Goal: Navigation & Orientation: Find specific page/section

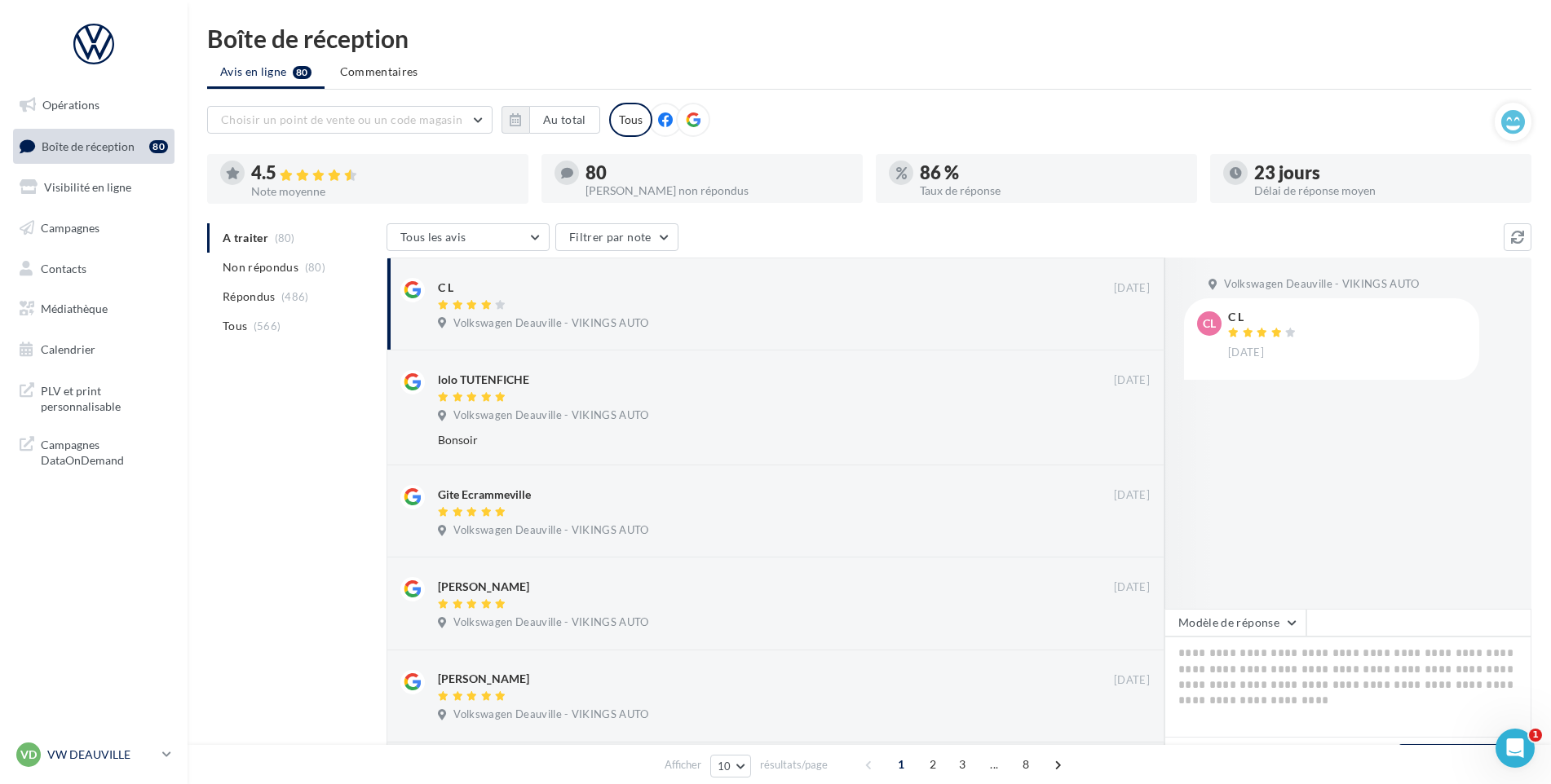
click at [91, 747] on p "VW DEAUVILLE" at bounding box center [101, 755] width 109 height 16
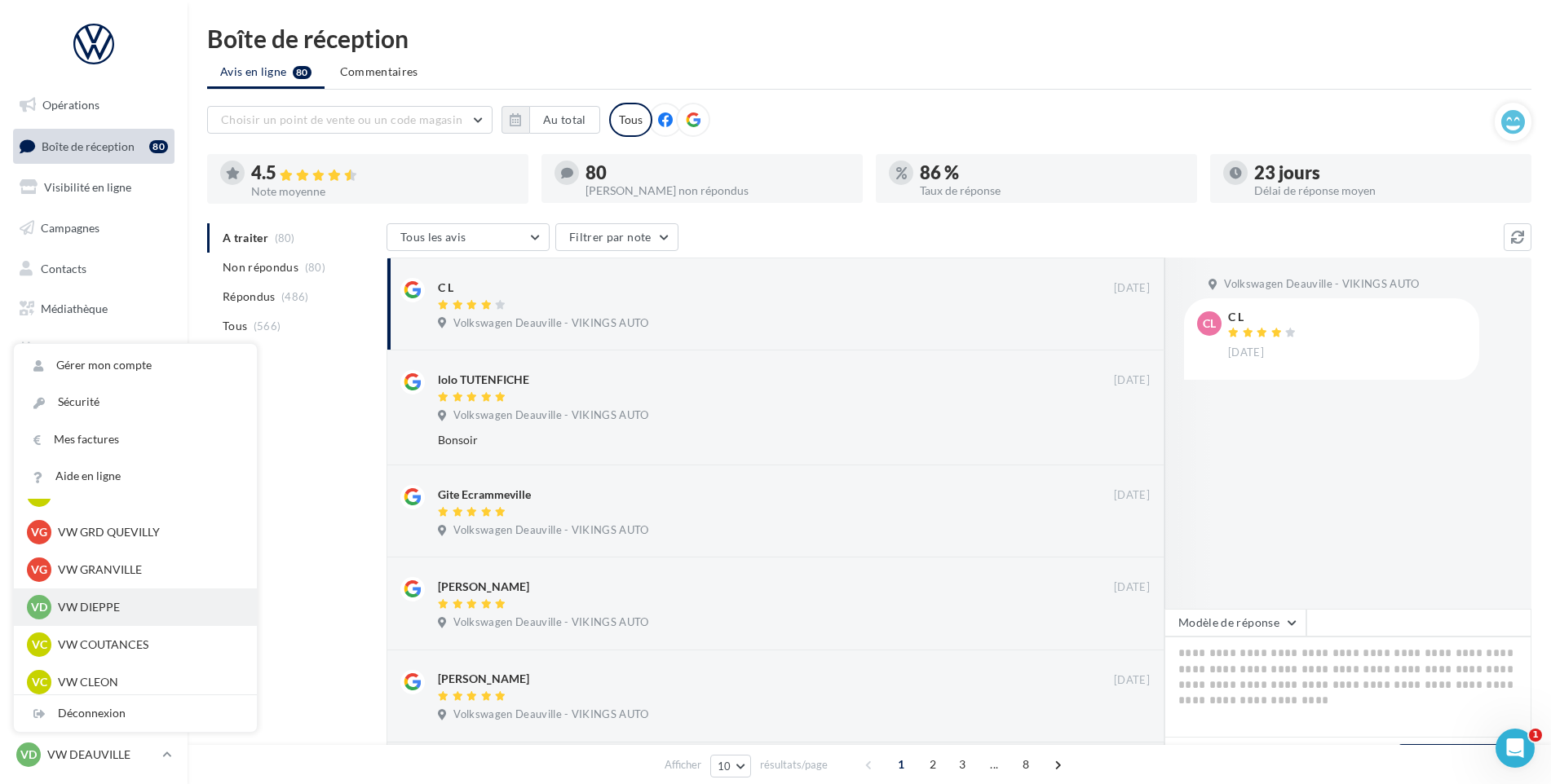
scroll to position [362, 0]
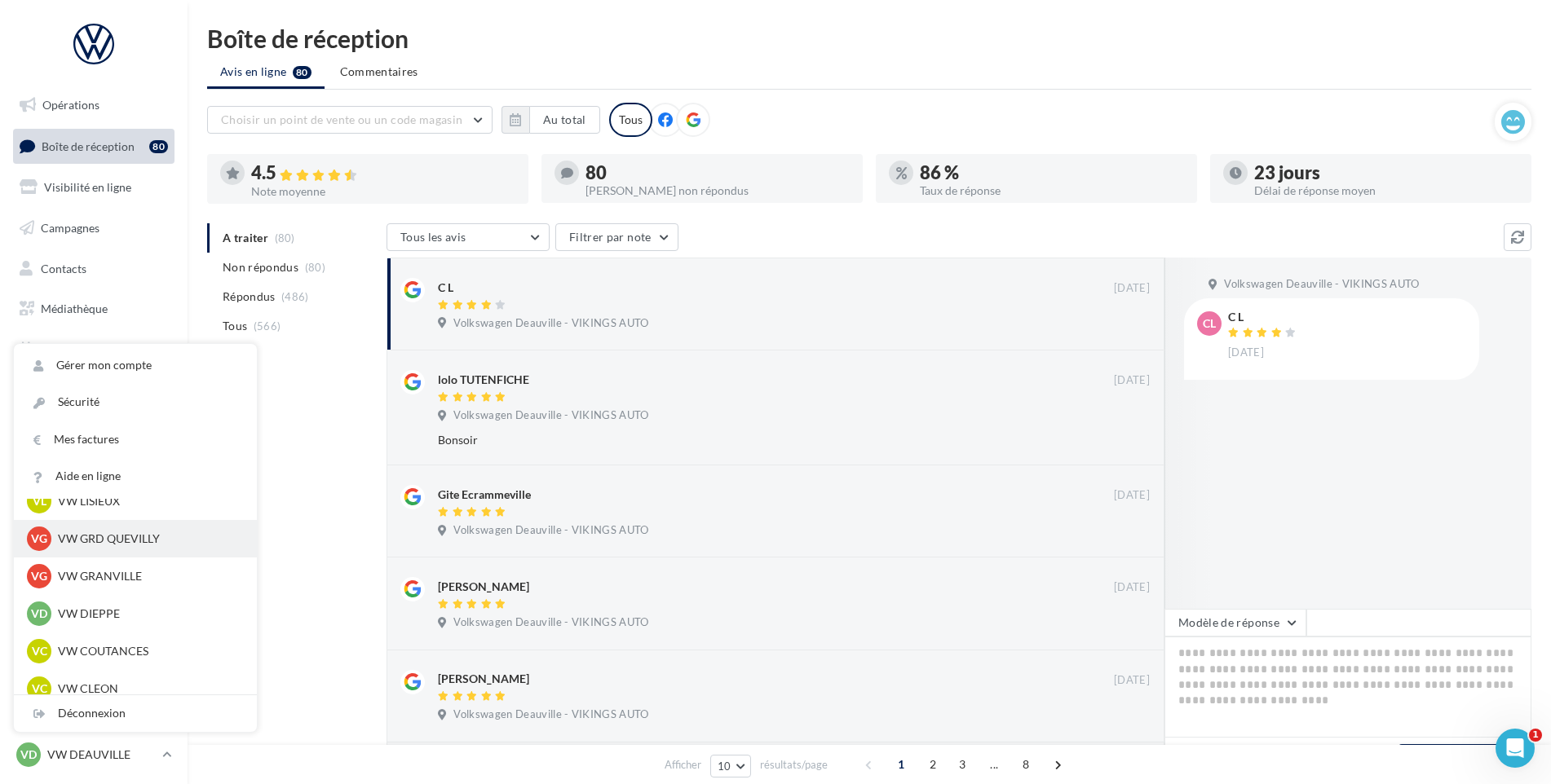
click at [138, 529] on div "VG VW GRD QUEVILLY vw-leg-vau" at bounding box center [136, 539] width 217 height 25
